Goal: Transaction & Acquisition: Purchase product/service

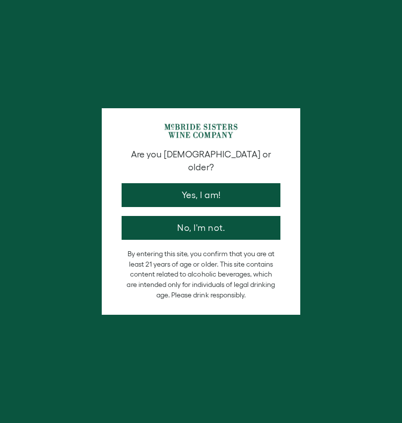
click at [213, 184] on button "Yes, I am!" at bounding box center [201, 195] width 159 height 24
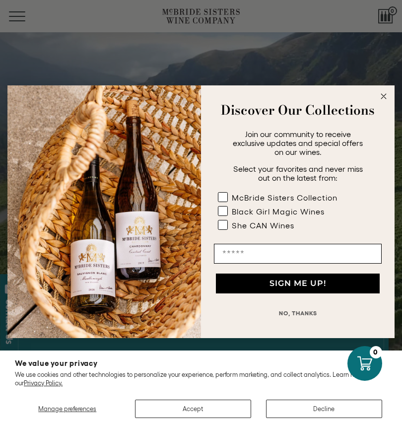
click at [264, 197] on div "McBride Sisters Collection" at bounding box center [285, 197] width 106 height 9
click at [315, 257] on input "Email" at bounding box center [298, 254] width 168 height 20
type input "**********"
click at [321, 285] on button "SIGN ME UP!" at bounding box center [298, 284] width 164 height 20
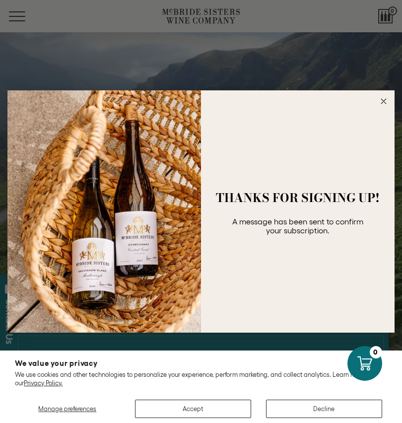
click at [388, 96] on icon "Close dialog" at bounding box center [384, 101] width 12 height 12
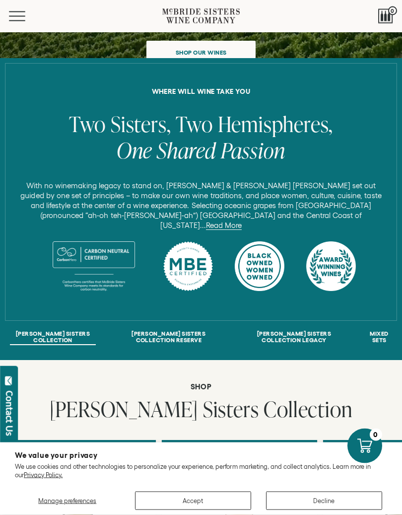
scroll to position [284, 0]
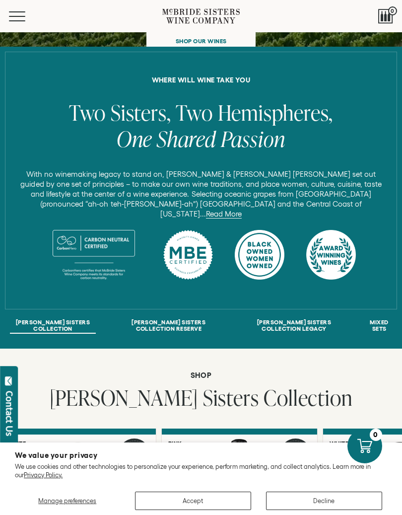
click at [334, 280] on div at bounding box center [201, 181] width 392 height 258
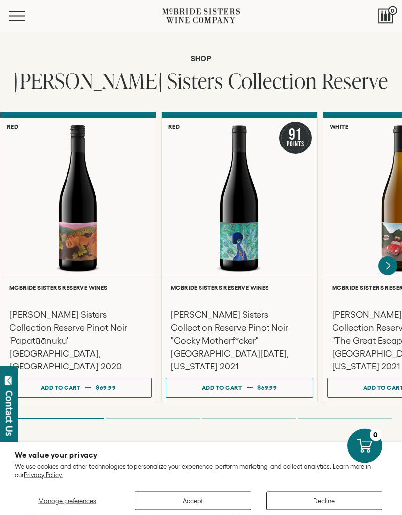
scroll to position [1398, 0]
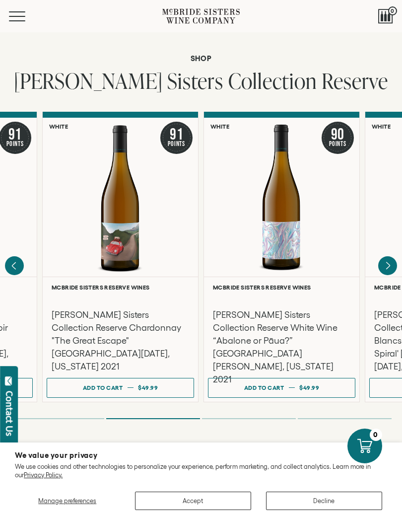
click at [173, 168] on div at bounding box center [120, 197] width 155 height 159
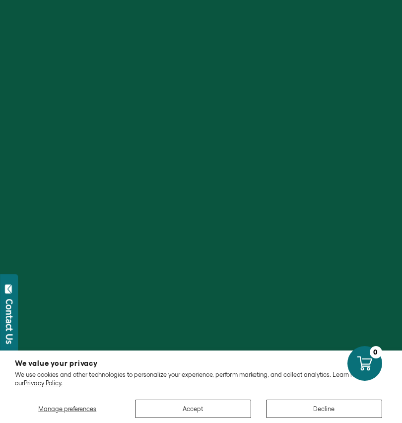
click at [223, 408] on button "Accept" at bounding box center [193, 409] width 116 height 18
